Goal: Transaction & Acquisition: Purchase product/service

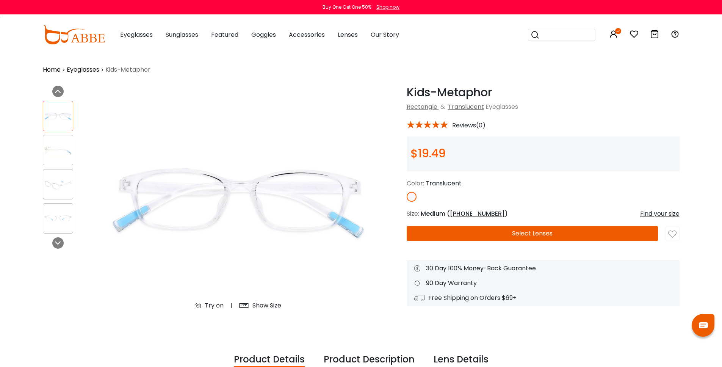
click at [540, 241] on button "Select Lenses" at bounding box center [532, 233] width 251 height 15
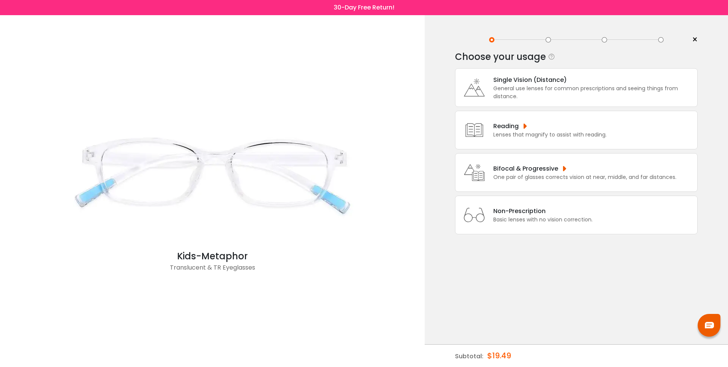
click at [529, 92] on div "General use lenses for common prescriptions and seeing things from distance." at bounding box center [593, 93] width 200 height 16
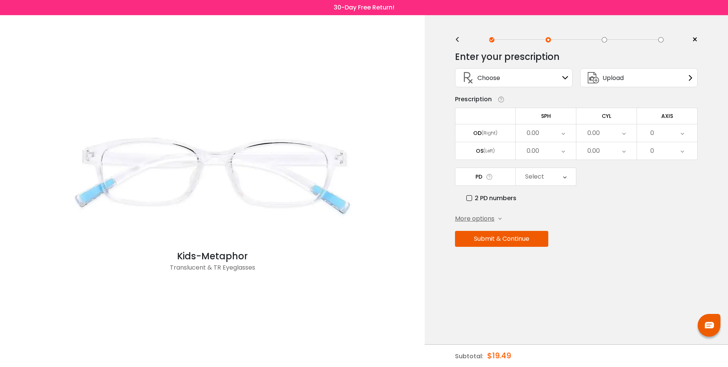
click at [562, 137] on icon at bounding box center [563, 132] width 3 height 17
click at [550, 226] on li "+0.25" at bounding box center [546, 226] width 60 height 14
click at [552, 154] on div "0.00" at bounding box center [546, 150] width 60 height 17
click at [544, 247] on li "+0.25" at bounding box center [546, 244] width 60 height 14
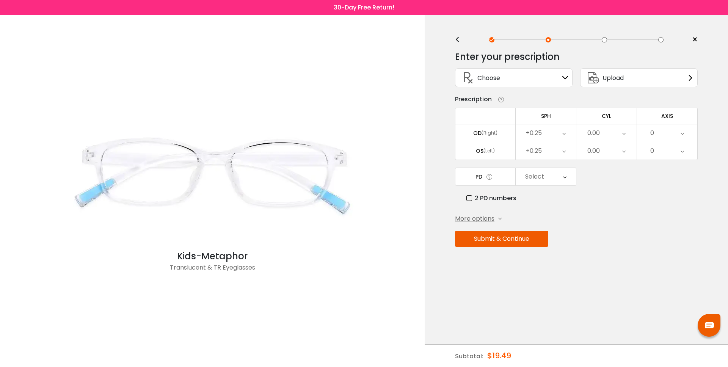
click at [604, 137] on div "0.00" at bounding box center [606, 132] width 60 height 17
click at [610, 178] on li "-0.50" at bounding box center [606, 171] width 60 height 14
click at [611, 158] on div "0.00" at bounding box center [606, 150] width 60 height 17
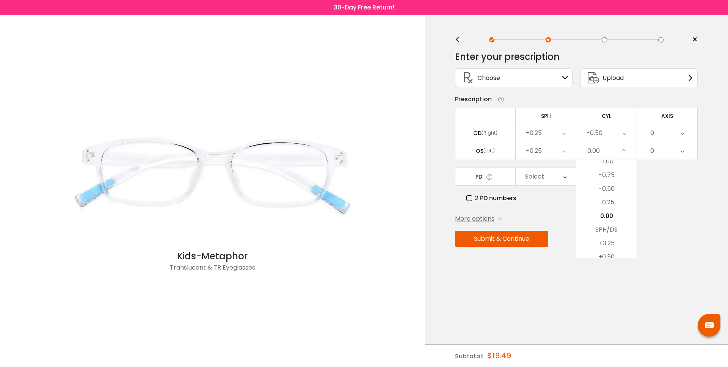
click at [610, 192] on li "-0.50" at bounding box center [606, 189] width 60 height 14
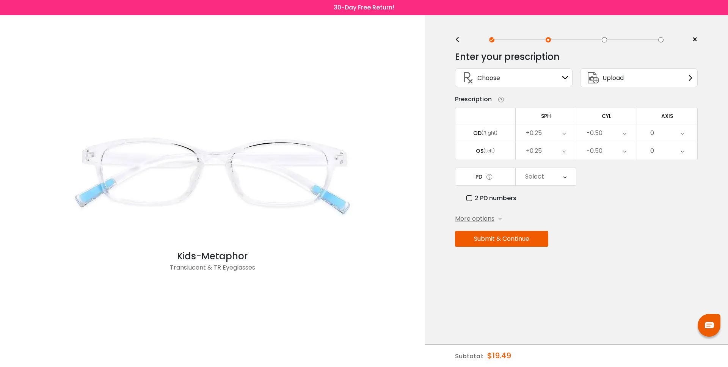
click at [679, 137] on div "0" at bounding box center [667, 132] width 60 height 17
click at [671, 167] on li "115" at bounding box center [667, 167] width 60 height 14
click at [679, 149] on div "0" at bounding box center [667, 150] width 60 height 17
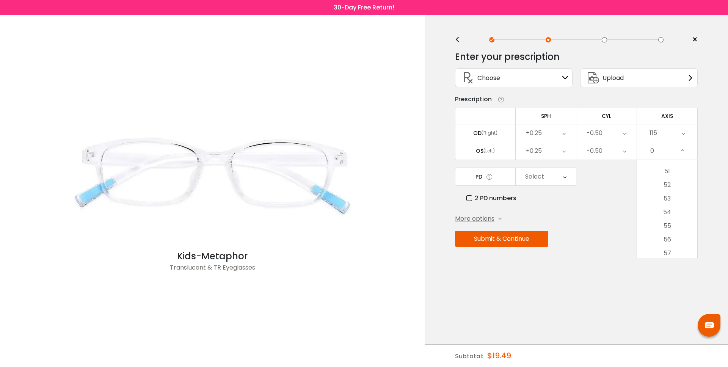
scroll to position [687, 0]
click at [667, 167] on li "50" at bounding box center [667, 163] width 60 height 14
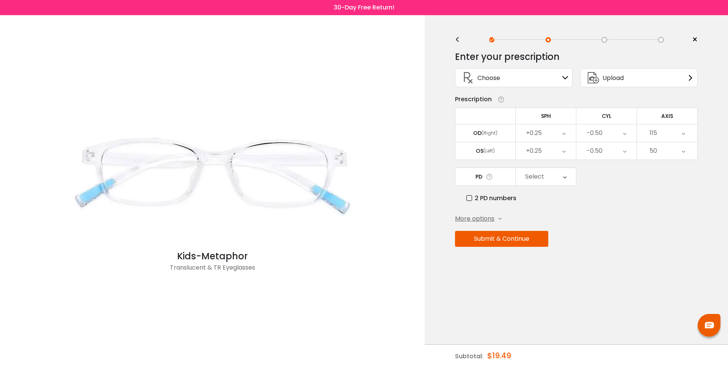
click at [549, 181] on div "Select" at bounding box center [546, 176] width 60 height 17
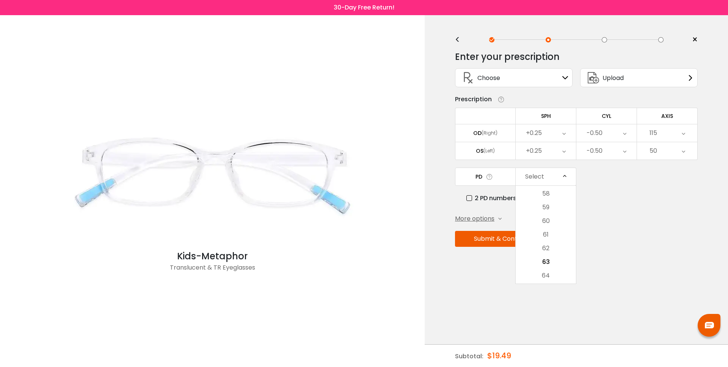
scroll to position [0, 0]
click at [486, 202] on label "2 PD numbers" at bounding box center [491, 197] width 50 height 9
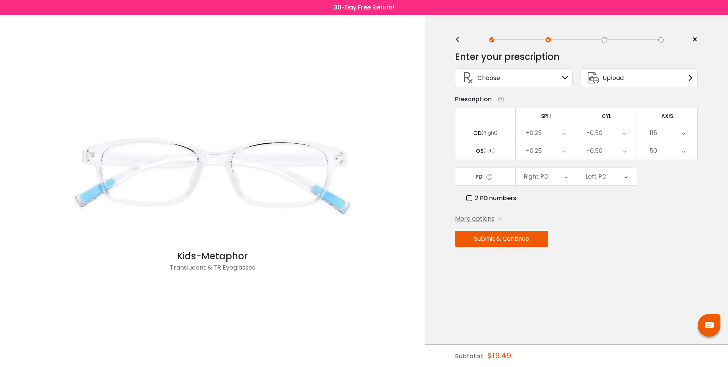
click at [568, 181] on div "Right PD" at bounding box center [546, 176] width 60 height 17
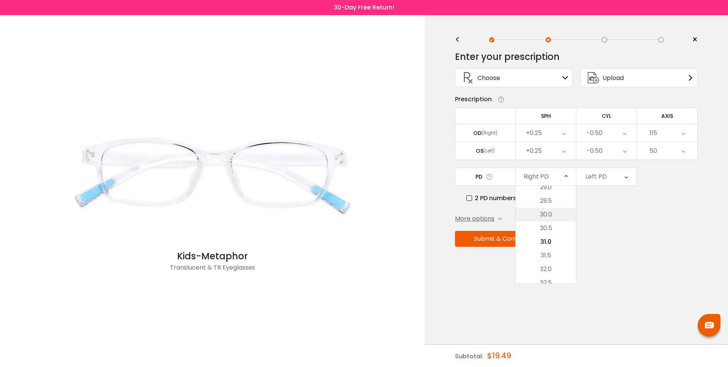
click at [547, 218] on li "30.0" at bounding box center [546, 215] width 60 height 14
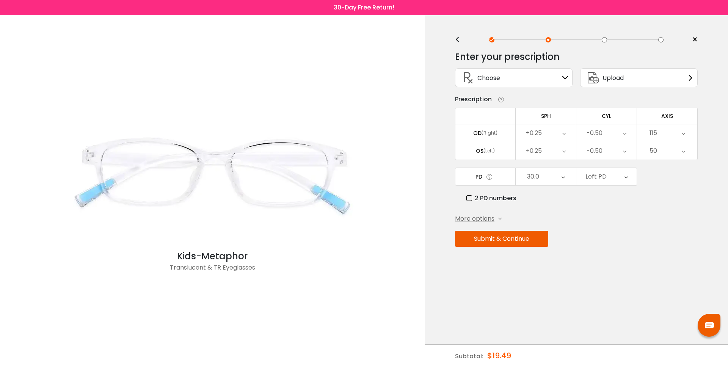
click at [599, 180] on div "Left PD" at bounding box center [595, 176] width 21 height 15
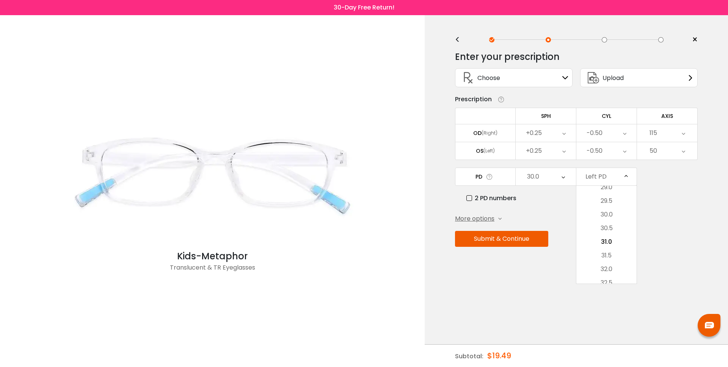
click at [605, 217] on li "30.0" at bounding box center [606, 215] width 60 height 14
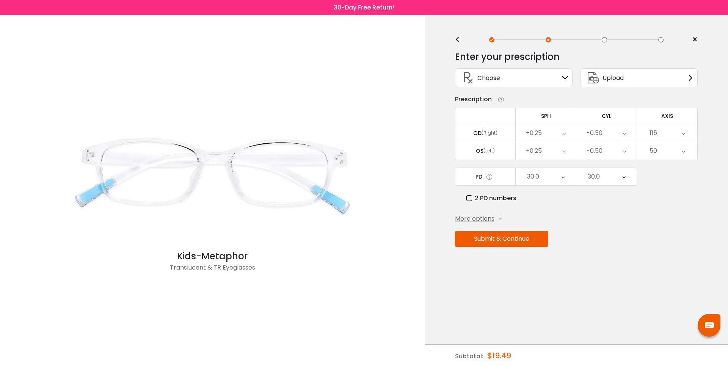
click at [544, 247] on button "Submit & Continue" at bounding box center [501, 239] width 93 height 16
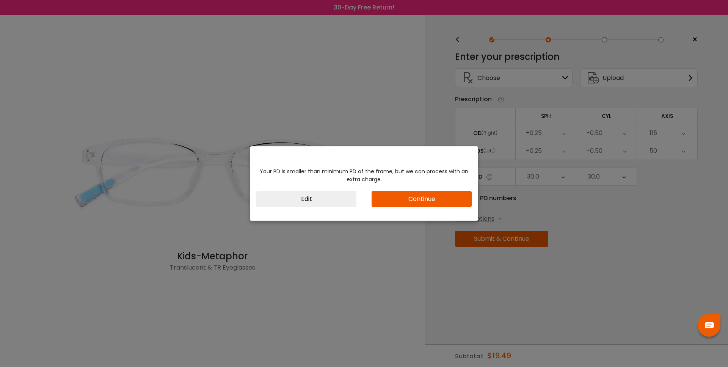
click at [407, 198] on button "Continue" at bounding box center [422, 199] width 100 height 16
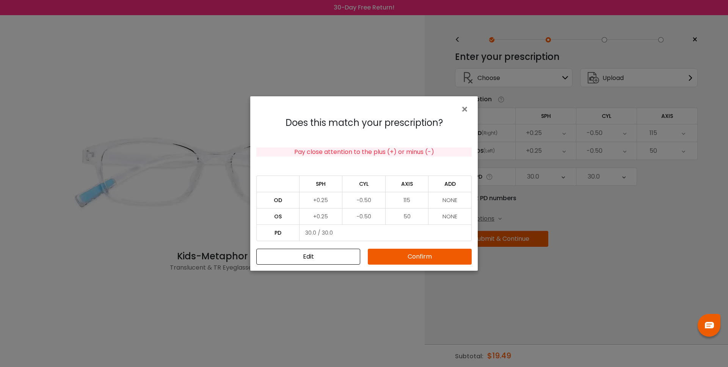
click at [424, 257] on button "Confirm" at bounding box center [420, 257] width 104 height 16
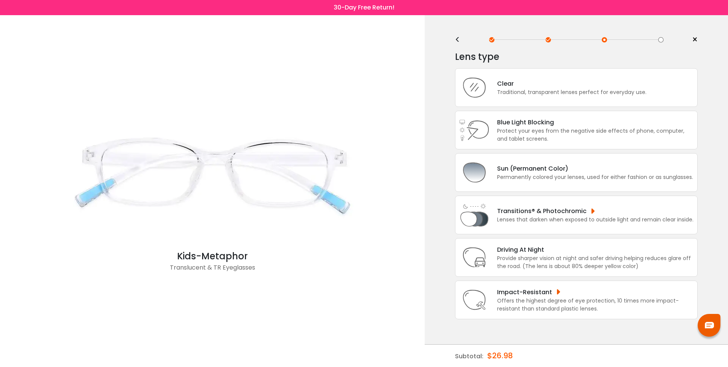
click at [494, 306] on div "Impact-Resistant Offers the highest degree of eye protection, 10 times more imp…" at bounding box center [591, 299] width 204 height 25
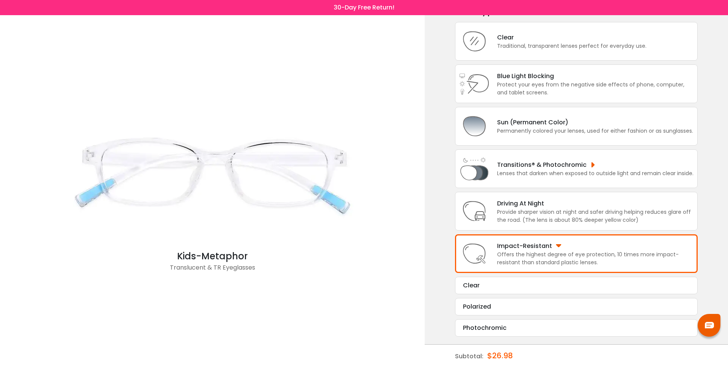
scroll to position [64, 0]
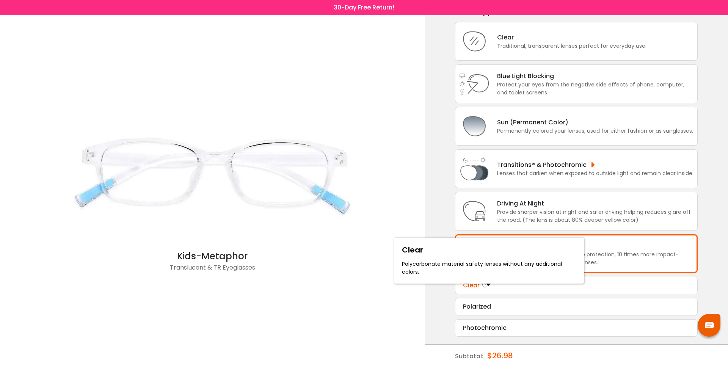
click at [487, 281] on icon at bounding box center [486, 285] width 8 height 9
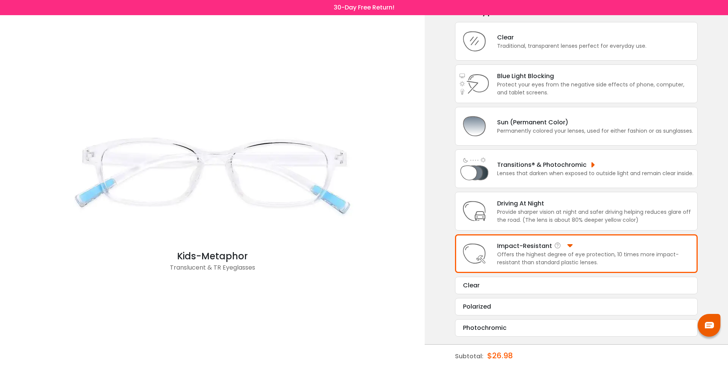
click at [484, 248] on icon at bounding box center [474, 253] width 30 height 30
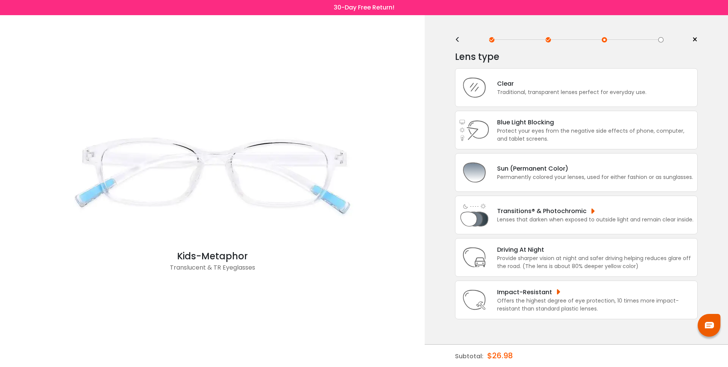
scroll to position [0, 0]
click at [546, 313] on div "Offers the highest degree of eye protection, 10 times more impact-resistant tha…" at bounding box center [595, 305] width 196 height 16
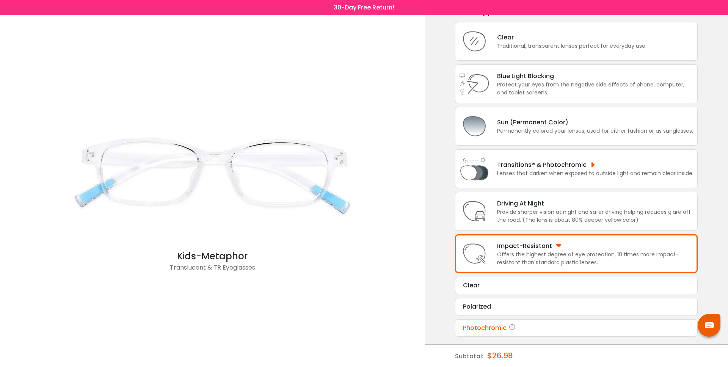
scroll to position [60, 0]
click at [480, 281] on div "Clear" at bounding box center [576, 285] width 227 height 9
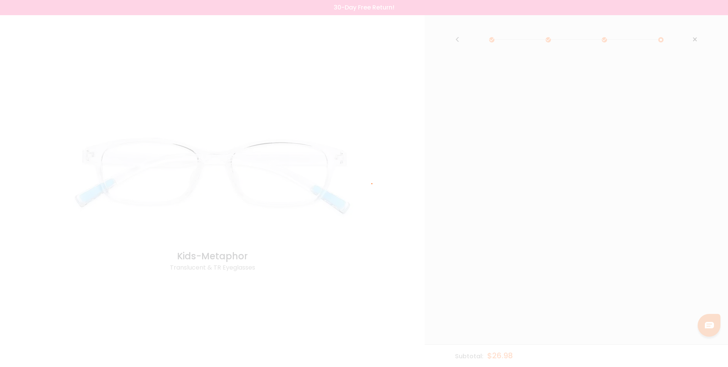
scroll to position [0, 0]
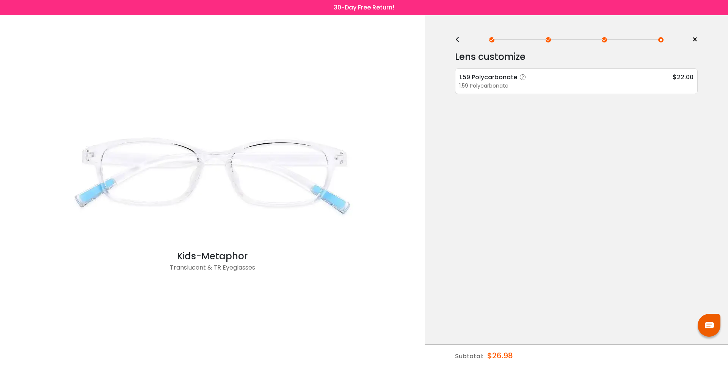
click at [507, 82] on div "1.59 Polycarbonate" at bounding box center [576, 86] width 234 height 8
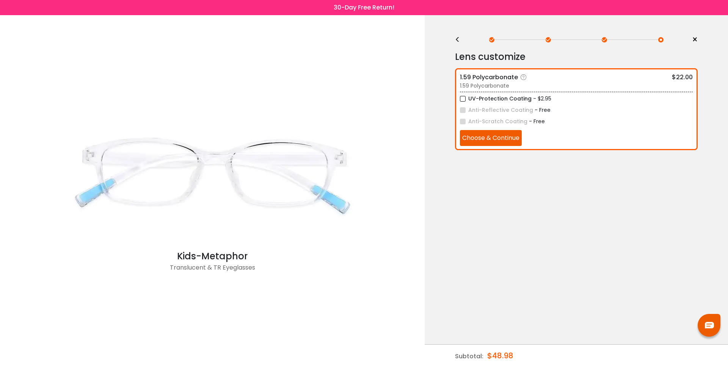
click at [464, 96] on label "UV-Protection Coating" at bounding box center [496, 98] width 72 height 9
click at [494, 146] on button "Choose & Continue" at bounding box center [491, 138] width 62 height 16
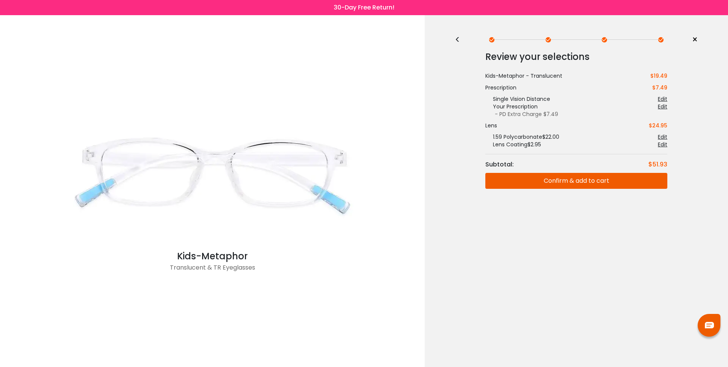
click at [576, 185] on button "Confirm & add to cart" at bounding box center [576, 181] width 182 height 16
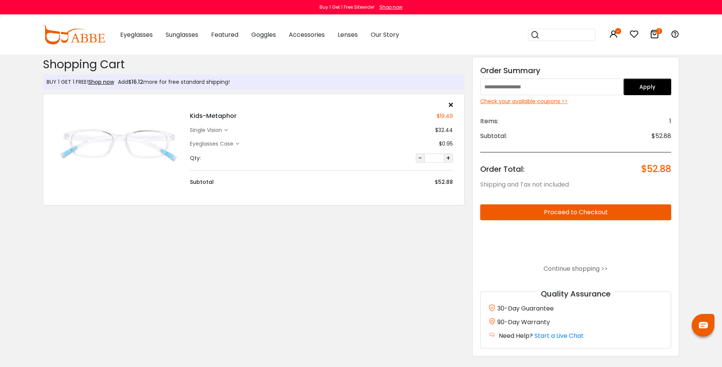
click at [95, 34] on img at bounding box center [74, 34] width 62 height 19
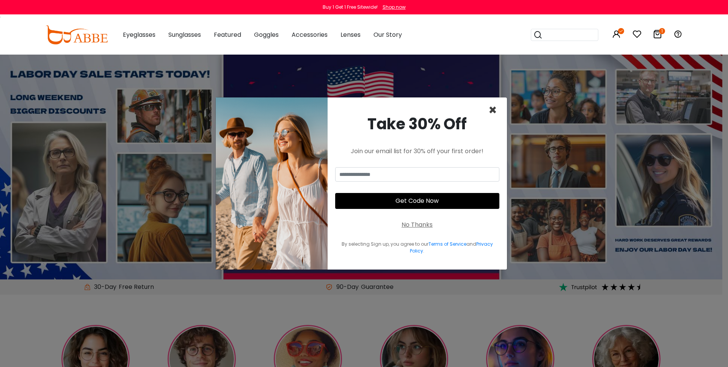
click at [492, 105] on span "×" at bounding box center [492, 109] width 9 height 19
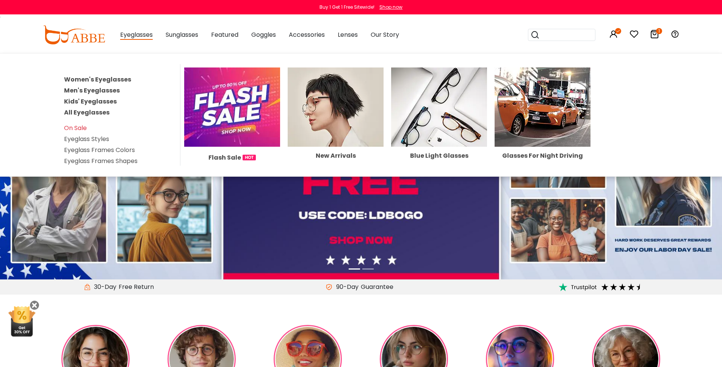
click at [117, 106] on link "Kids' Eyeglasses" at bounding box center [90, 101] width 53 height 9
